Goal: Check status: Check status

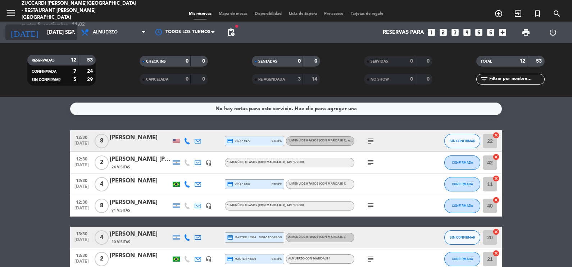
click at [72, 31] on icon "arrow_drop_down" at bounding box center [71, 32] width 9 height 9
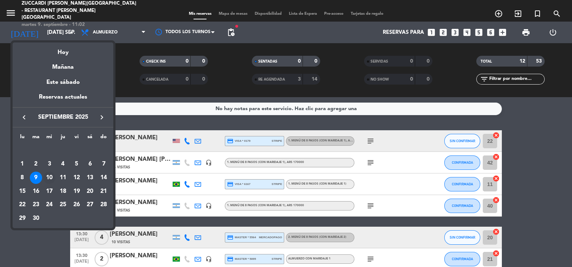
click at [49, 180] on div "10" at bounding box center [49, 178] width 12 height 12
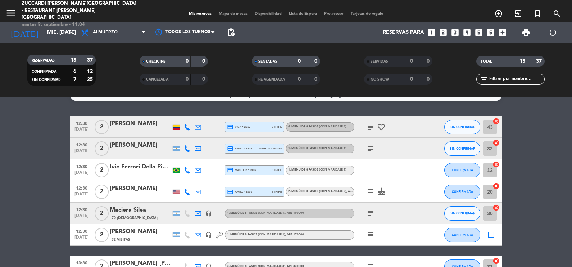
scroll to position [13, 0]
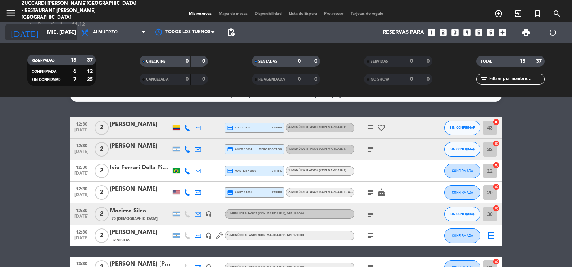
click at [71, 31] on icon "arrow_drop_down" at bounding box center [71, 32] width 9 height 9
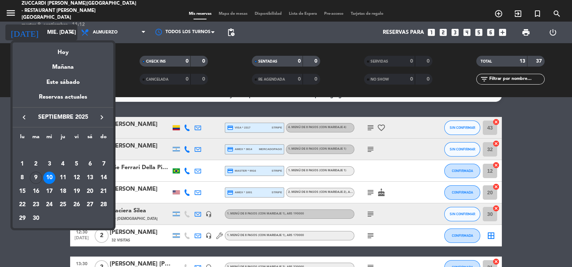
click at [71, 31] on div at bounding box center [286, 133] width 572 height 267
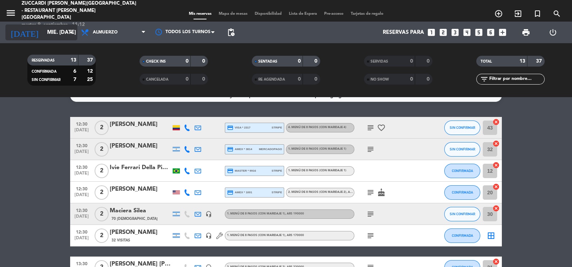
click at [71, 31] on icon "arrow_drop_down" at bounding box center [71, 32] width 9 height 9
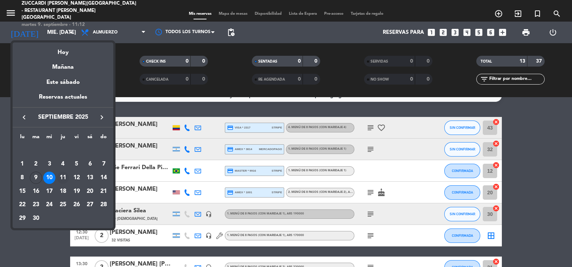
click at [63, 178] on div "11" at bounding box center [63, 178] width 12 height 12
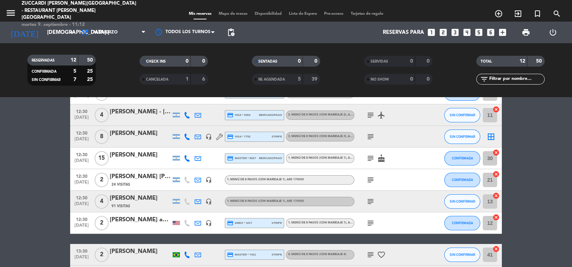
scroll to position [0, 0]
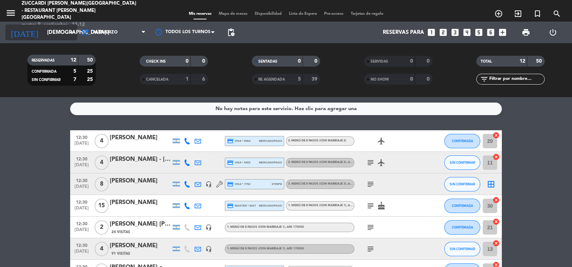
click at [73, 29] on icon "arrow_drop_down" at bounding box center [71, 32] width 9 height 9
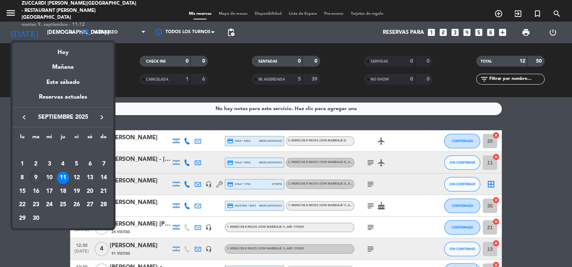
click at [51, 177] on div "10" at bounding box center [49, 178] width 12 height 12
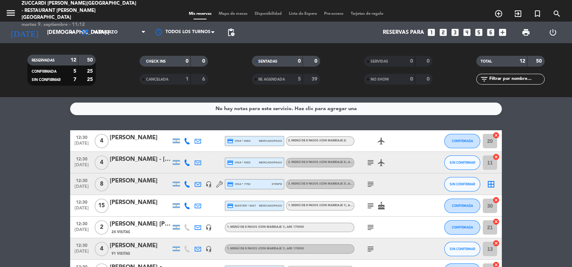
type input "mié. [DATE]"
